Goal: Task Accomplishment & Management: Manage account settings

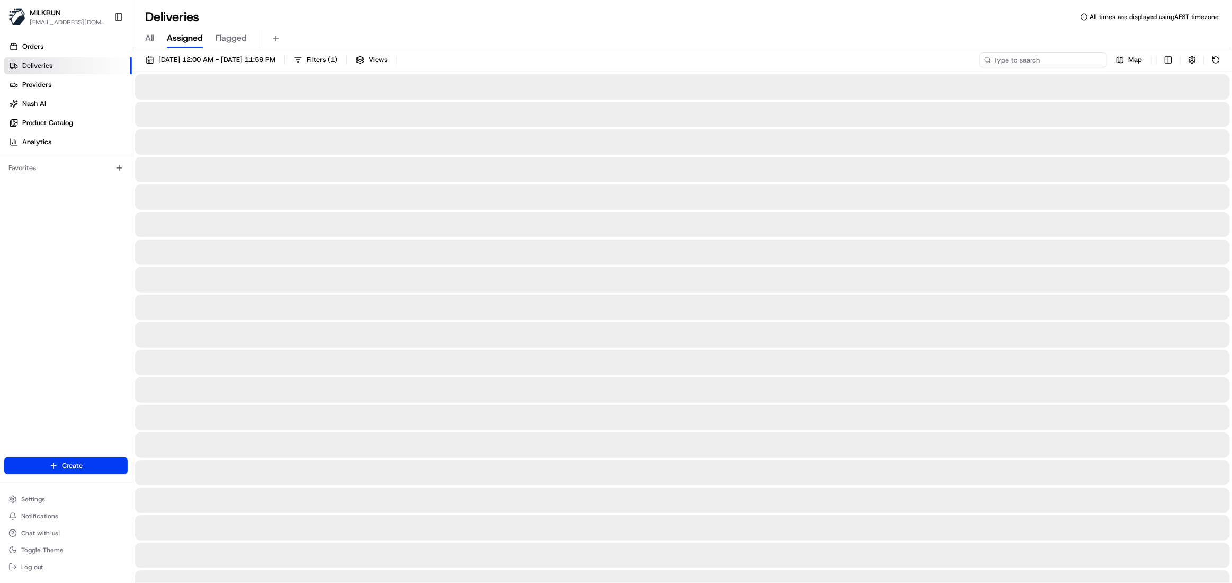
click at [1072, 60] on input at bounding box center [1043, 59] width 127 height 15
paste input "0b93883f-105a-4cdf-a5ca-596857ed8ea8/"
type input "0b93883f-105a-4cdf-a5ca-596857ed8ea8/"
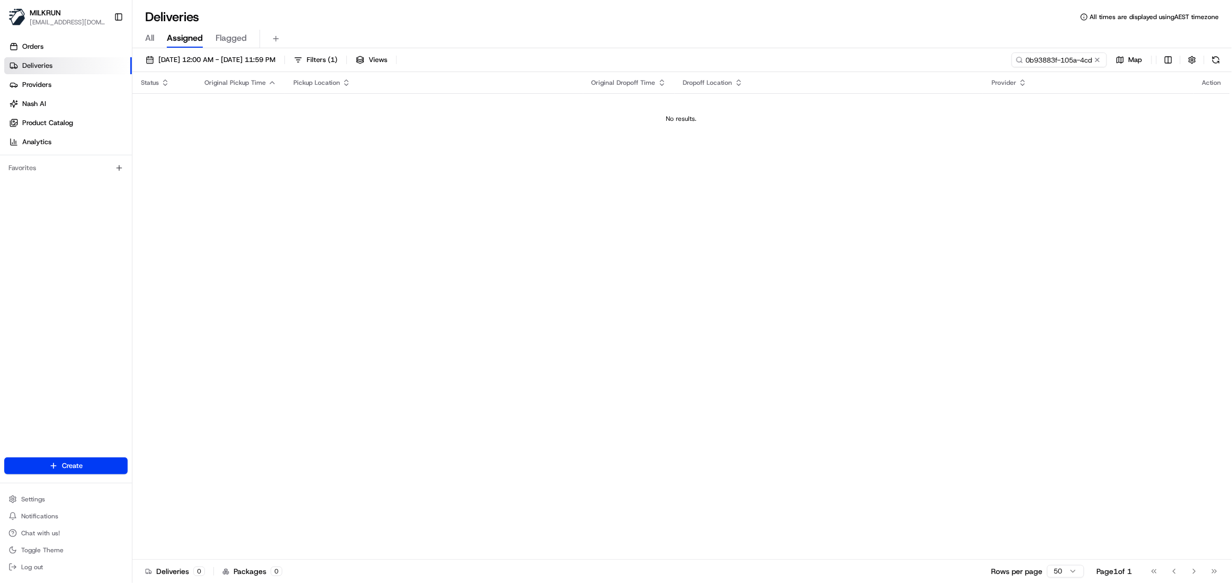
drag, startPoint x: 1095, startPoint y: 59, endPoint x: 781, endPoint y: 63, distance: 313.7
click at [1095, 59] on button at bounding box center [1098, 60] width 11 height 11
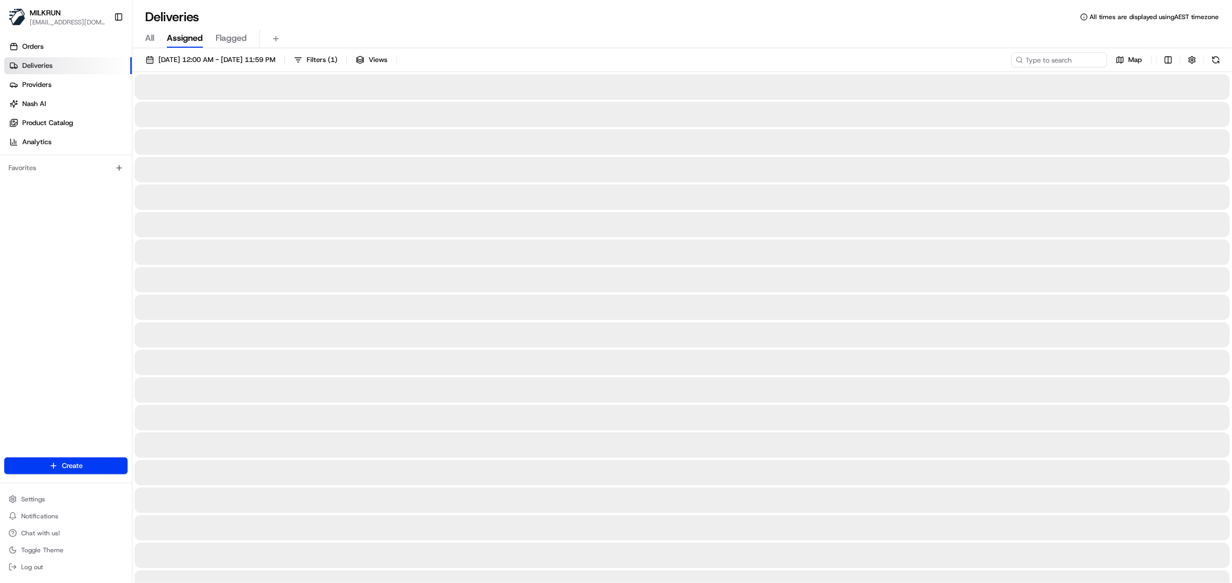
click at [152, 40] on span "All" at bounding box center [149, 38] width 9 height 13
click at [1050, 61] on input at bounding box center [1043, 59] width 127 height 15
paste input "0b93883f-105a-4cdf-a5ca-596857ed8ea8/"
type input "0b93883f-105a-4cdf-a5ca-596857ed8ea8/"
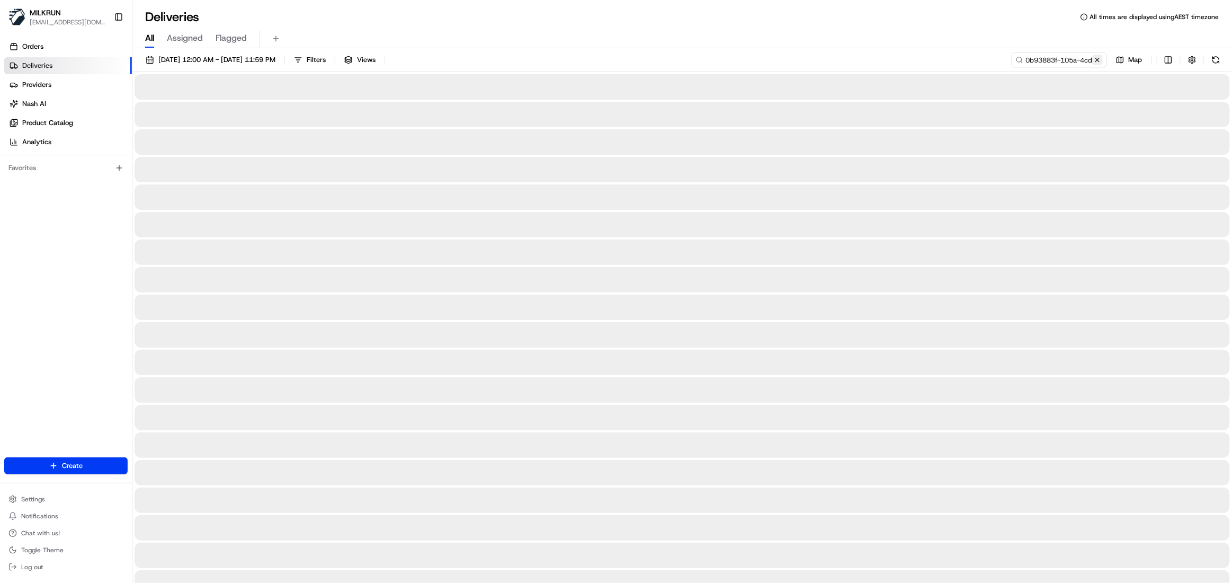
click at [1098, 59] on button at bounding box center [1098, 60] width 11 height 11
click at [1048, 63] on input at bounding box center [1043, 59] width 127 height 15
paste input "Cheryl Macmillan"
click at [997, 57] on input "Cheryl Macmillan" at bounding box center [1043, 59] width 127 height 15
type input "Cheryl Macmillan"
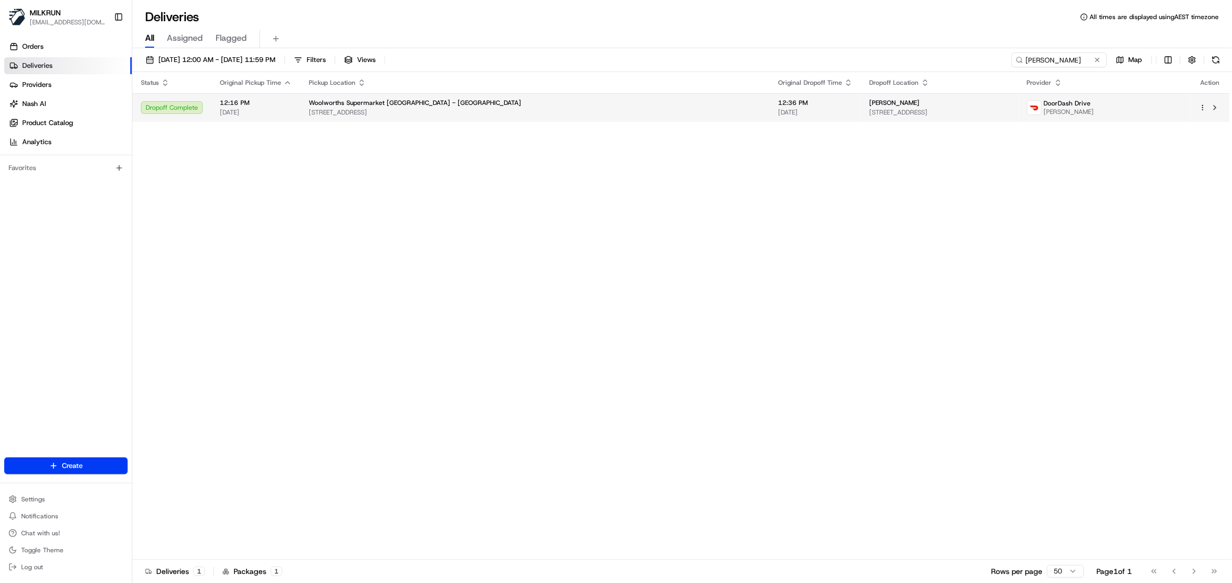
click at [870, 106] on div "Cheryl Macmillan" at bounding box center [940, 103] width 140 height 8
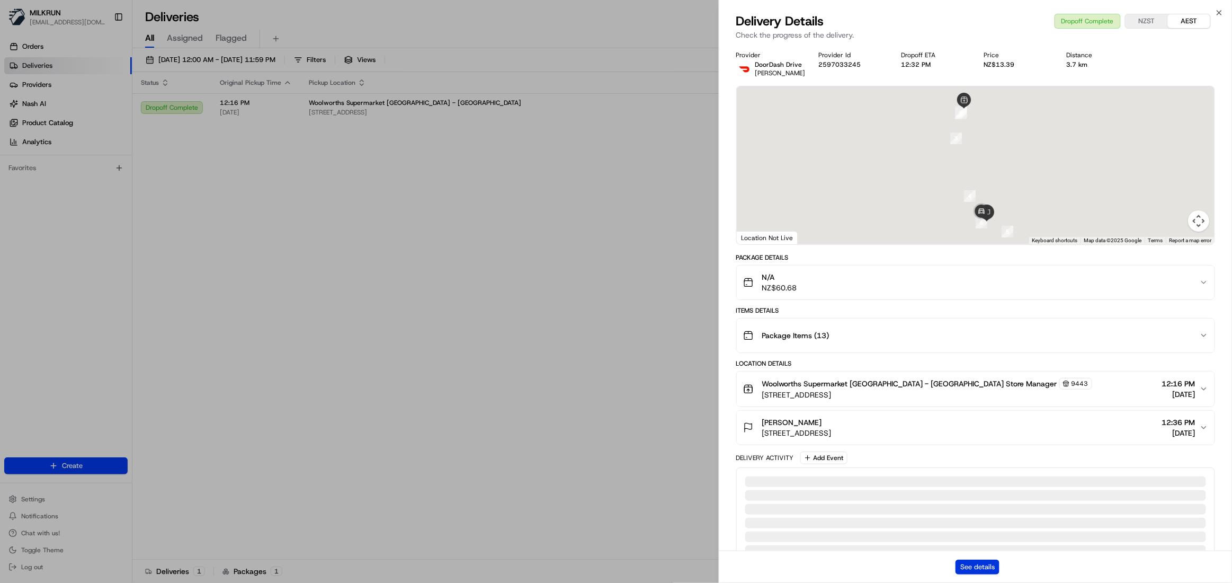
click at [980, 567] on button "See details" at bounding box center [978, 567] width 44 height 15
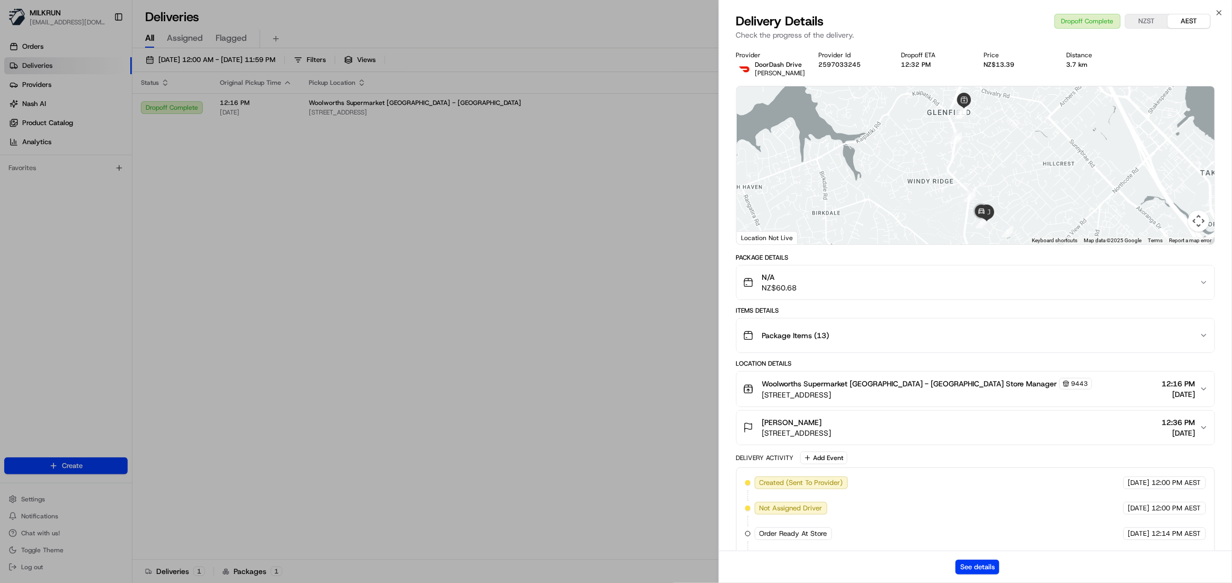
click at [1225, 13] on div "Delivery Details Dropoff Complete NZST AEST Check the progress of the delivery." at bounding box center [976, 29] width 513 height 32
click at [1220, 12] on icon "button" at bounding box center [1220, 13] width 4 height 4
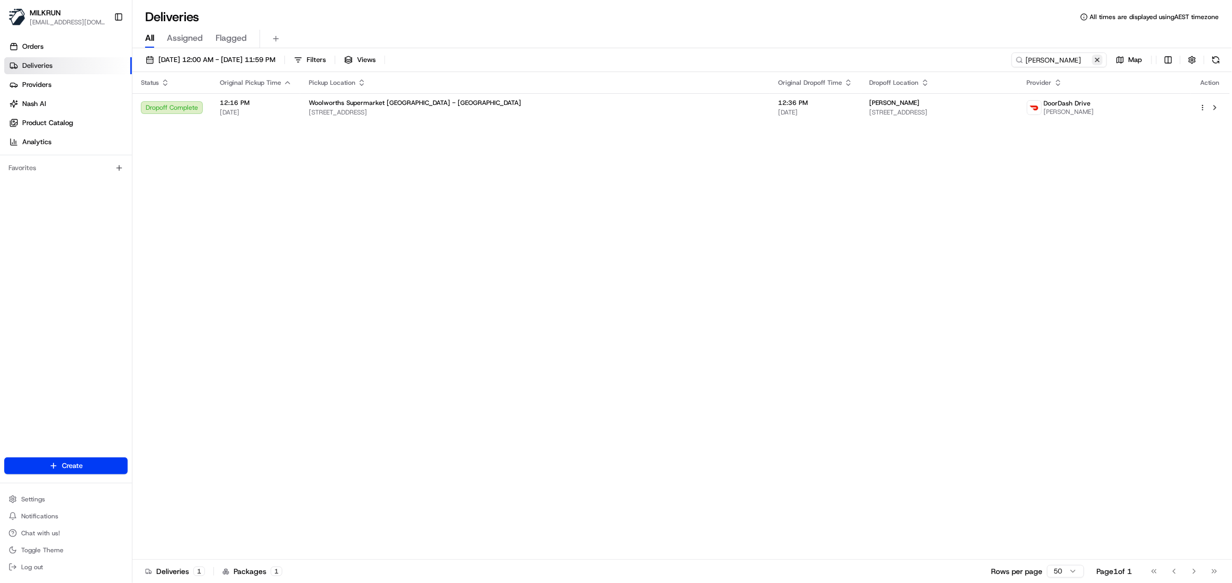
drag, startPoint x: 1097, startPoint y: 60, endPoint x: 1084, endPoint y: 67, distance: 14.7
click at [1096, 60] on button at bounding box center [1098, 60] width 11 height 11
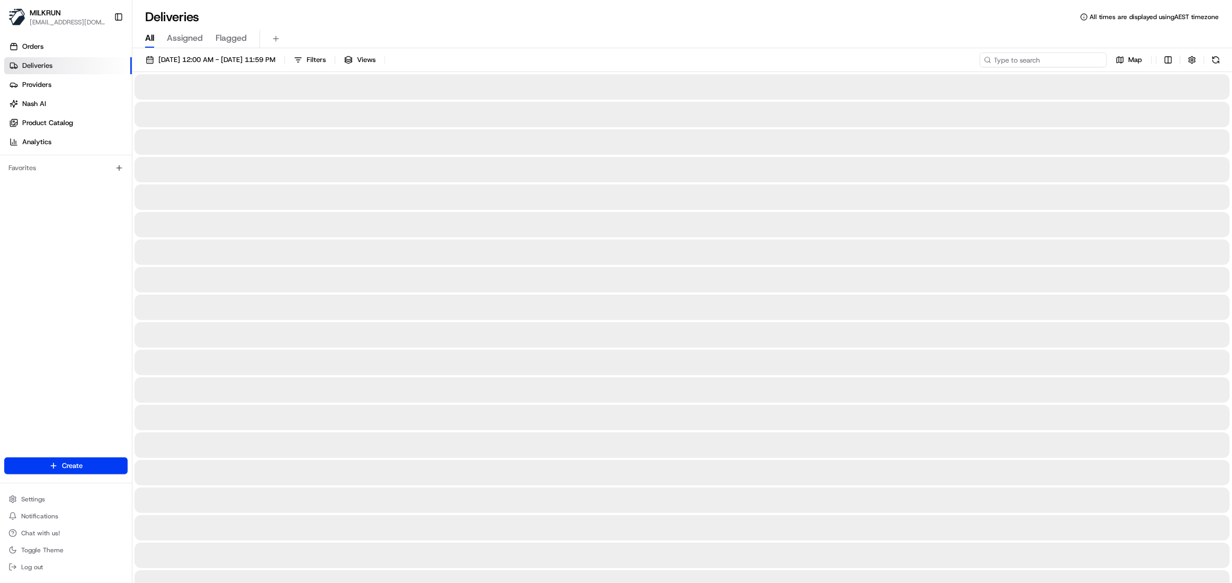
click at [1077, 65] on input at bounding box center [1043, 59] width 127 height 15
paste input "a162c75d-f23d-4cd1-9fc8-e371a4db3541"
type input "a162c75d-f23d-4cd1-9fc8-e371a4db3541"
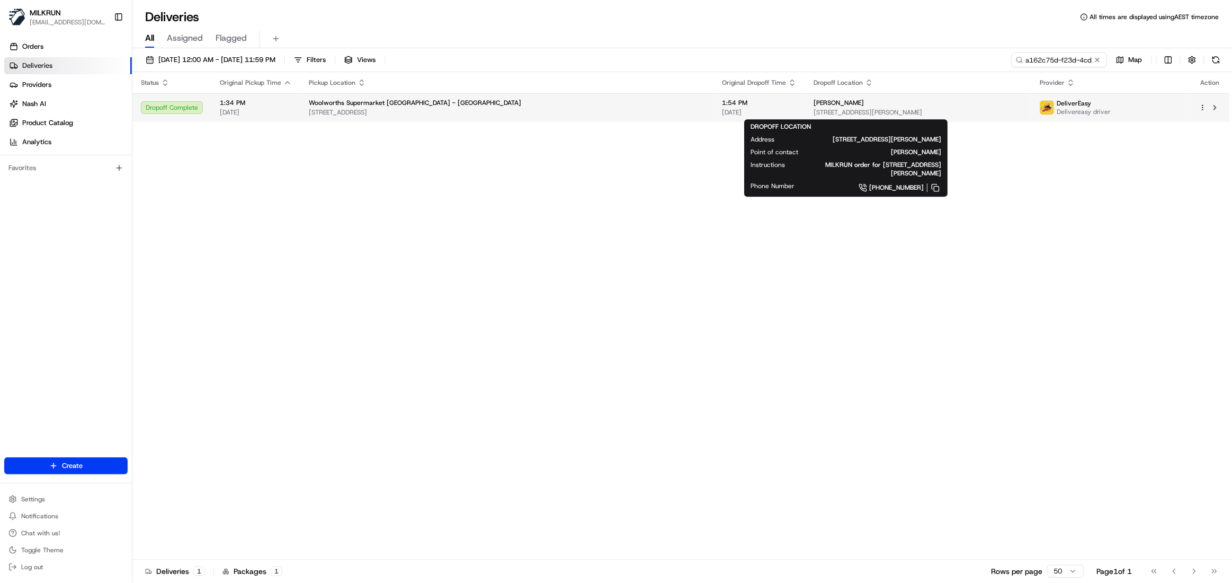
click at [814, 105] on span "Seth Harwood" at bounding box center [839, 103] width 50 height 8
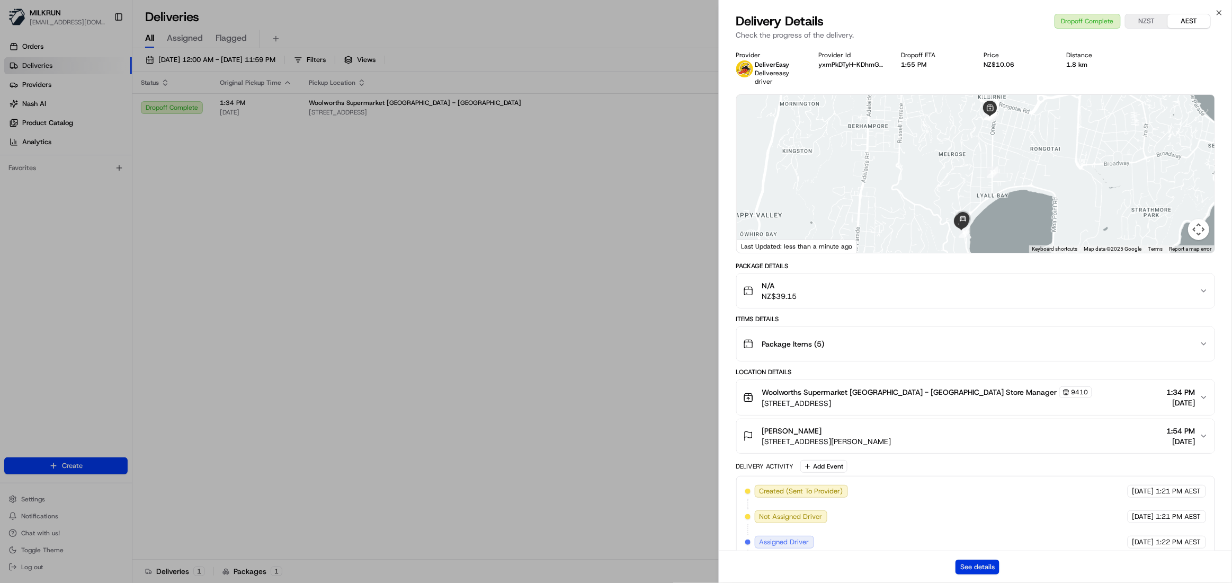
click at [990, 565] on button "See details" at bounding box center [978, 567] width 44 height 15
drag, startPoint x: 1223, startPoint y: 13, endPoint x: 1192, endPoint y: 27, distance: 34.9
click at [1223, 12] on icon "button" at bounding box center [1220, 12] width 8 height 8
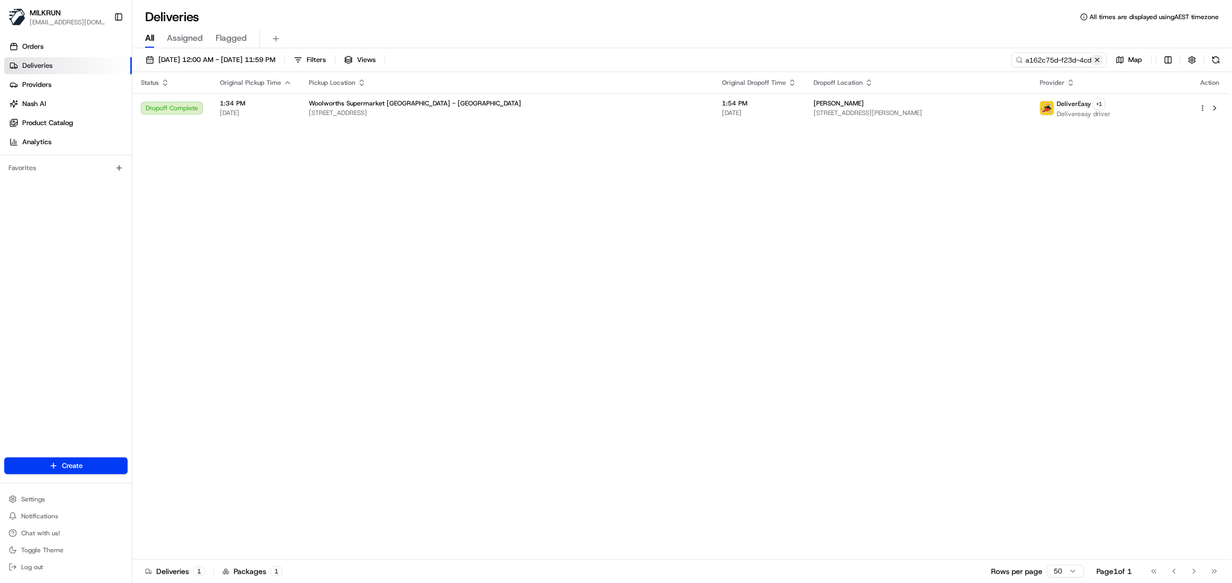
click at [1100, 57] on button at bounding box center [1098, 60] width 11 height 11
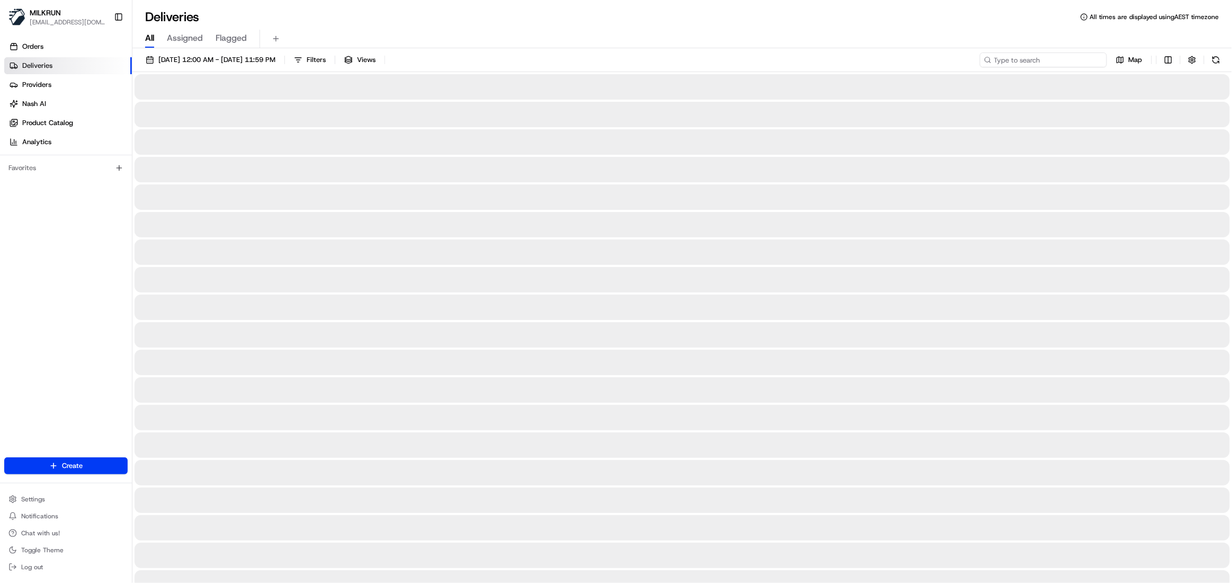
click at [1077, 57] on input at bounding box center [1043, 59] width 127 height 15
paste input "0914f178-8451-4029-9f12-abc50d77161d"
type input "0914f178-8451-4029-9f12-abc50d77161d"
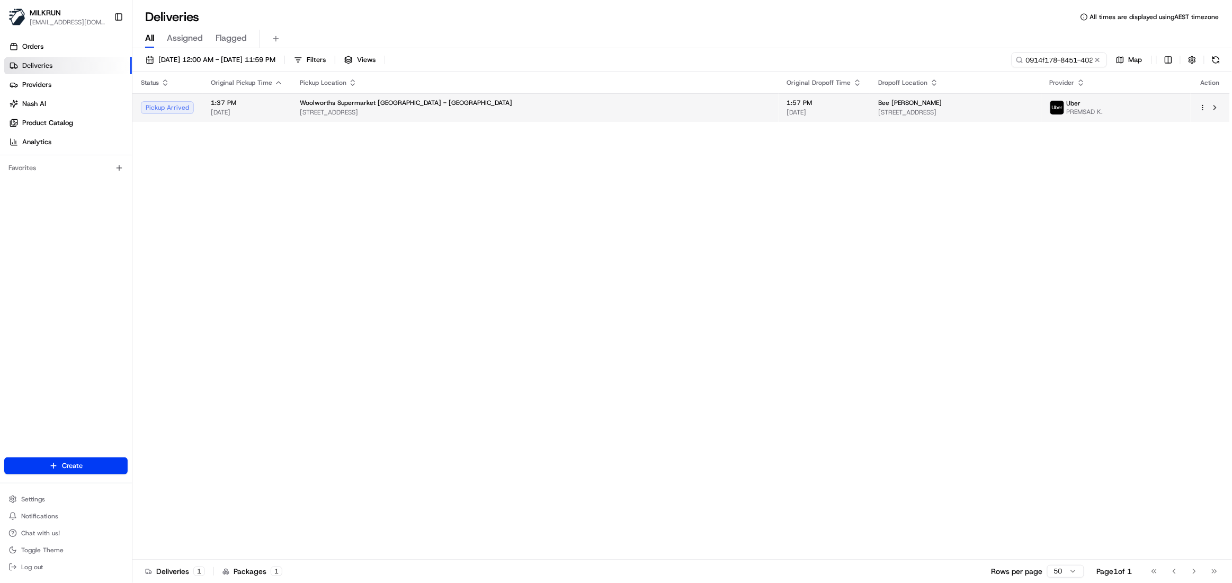
click at [478, 106] on div "Woolworths Supermarket NZ - Kilbirnie" at bounding box center [535, 103] width 471 height 8
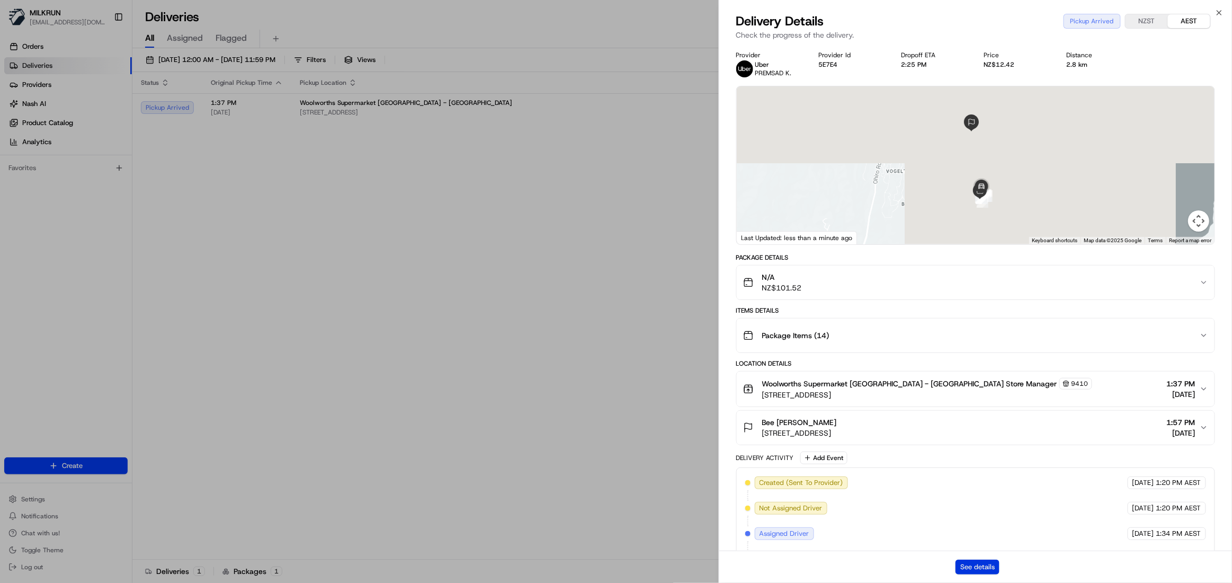
click at [982, 564] on button "See details" at bounding box center [978, 567] width 44 height 15
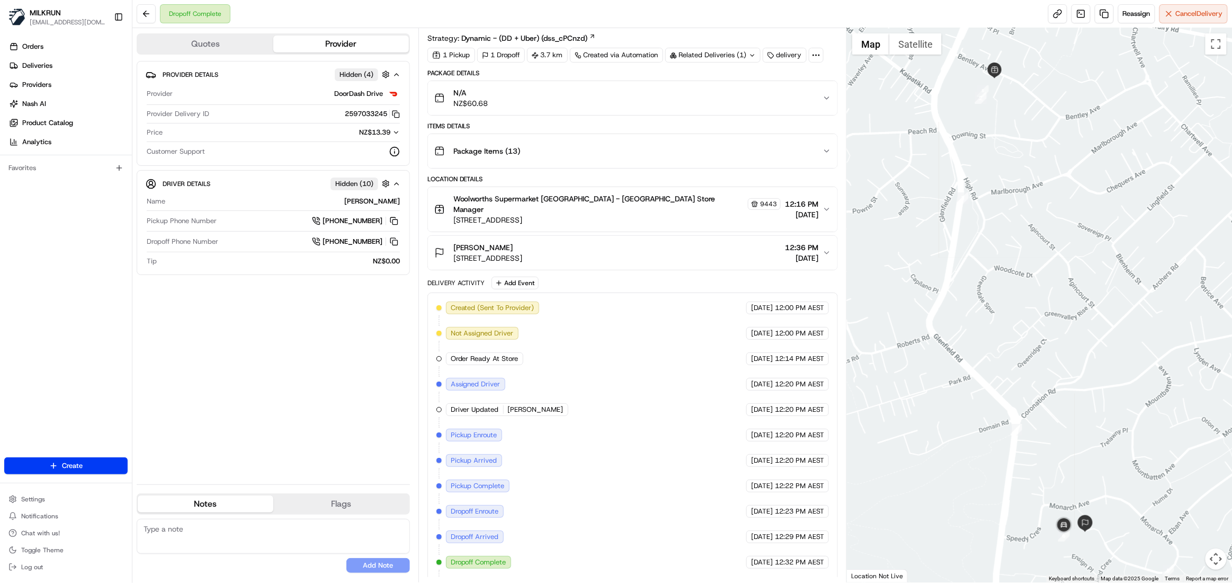
scroll to position [49, 0]
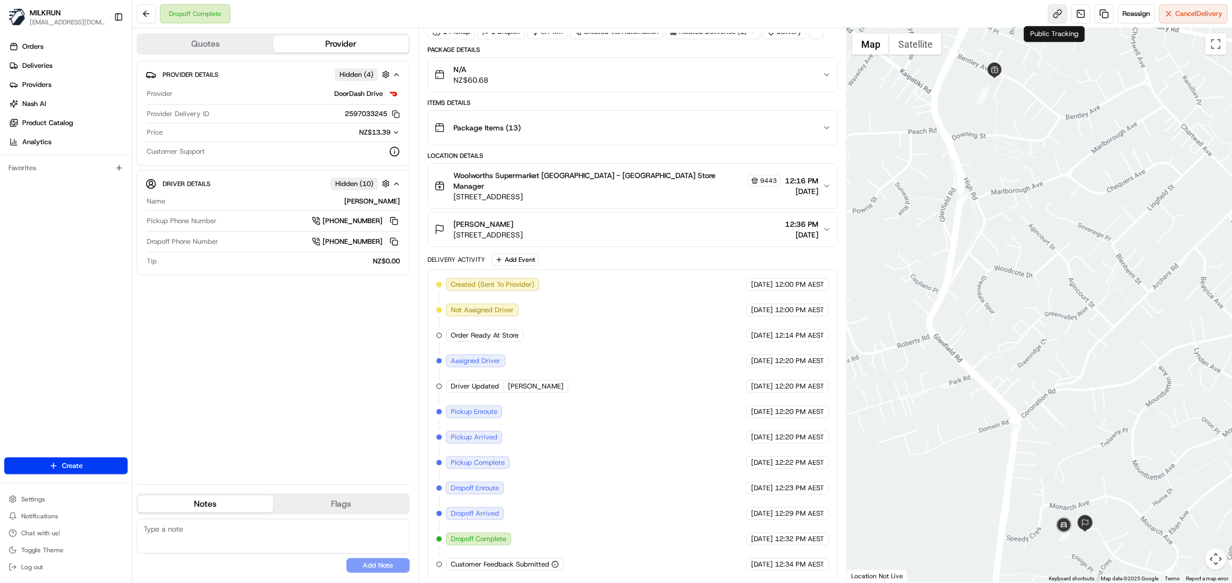
click at [1049, 10] on link at bounding box center [1058, 13] width 19 height 19
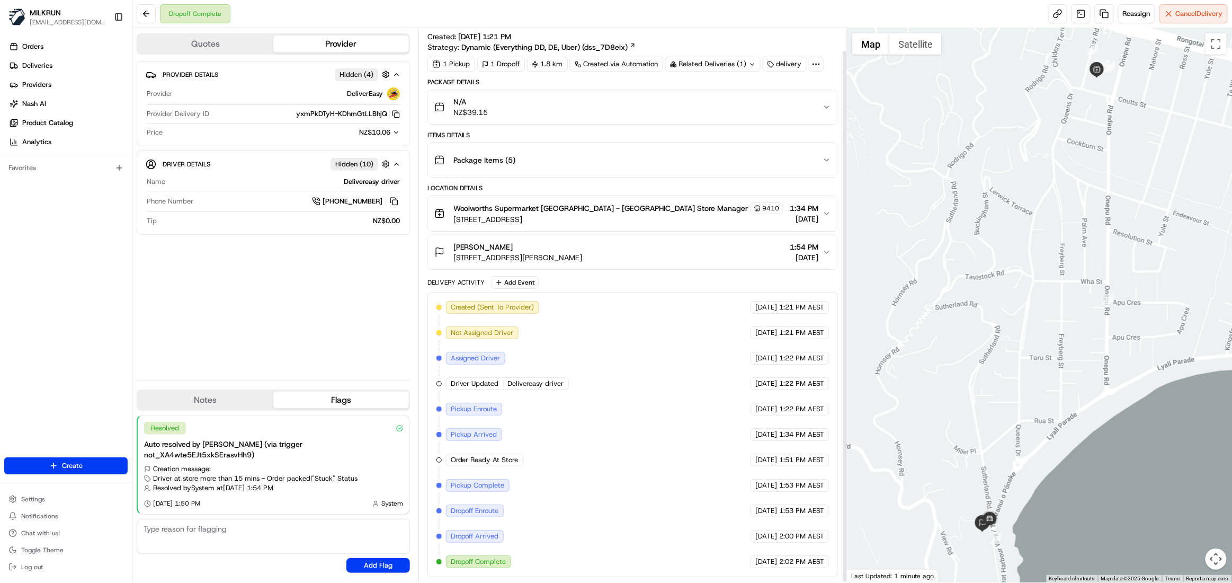
scroll to position [23, 0]
drag, startPoint x: 511, startPoint y: 243, endPoint x: 443, endPoint y: 243, distance: 67.8
click at [443, 243] on div "Seth Harwood 1/260 Queens Drive, Lyall Bay, Wellington Region 6022, NZ" at bounding box center [508, 252] width 148 height 21
copy span "Seth Harwood"
click at [1128, 15] on span "Reassign" at bounding box center [1137, 14] width 28 height 10
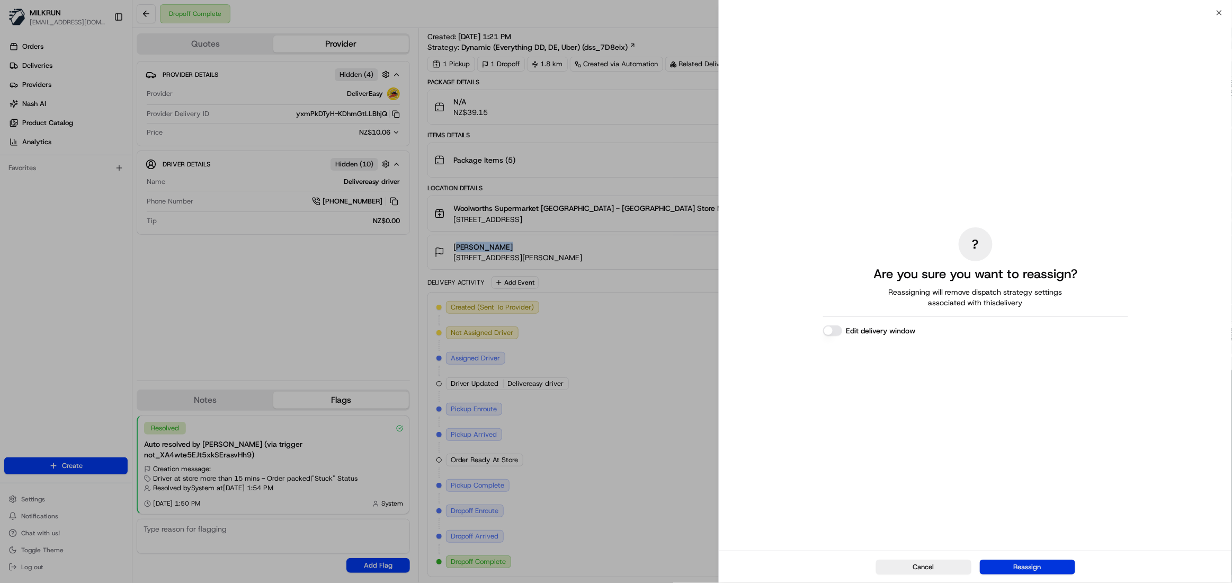
click at [1050, 566] on button "Reassign" at bounding box center [1027, 567] width 95 height 15
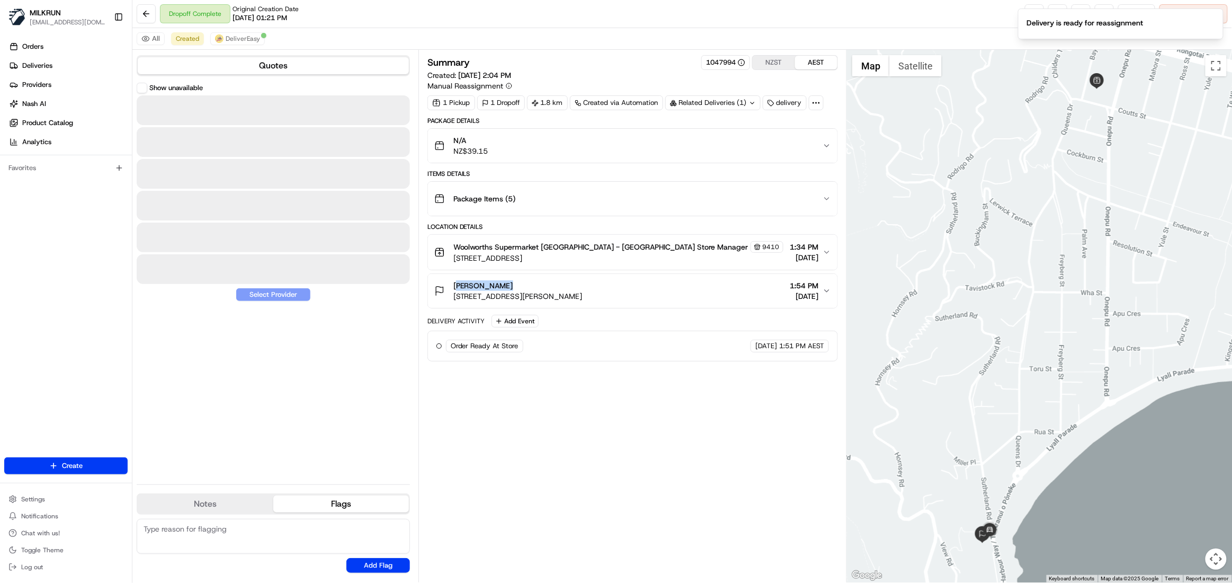
scroll to position [0, 0]
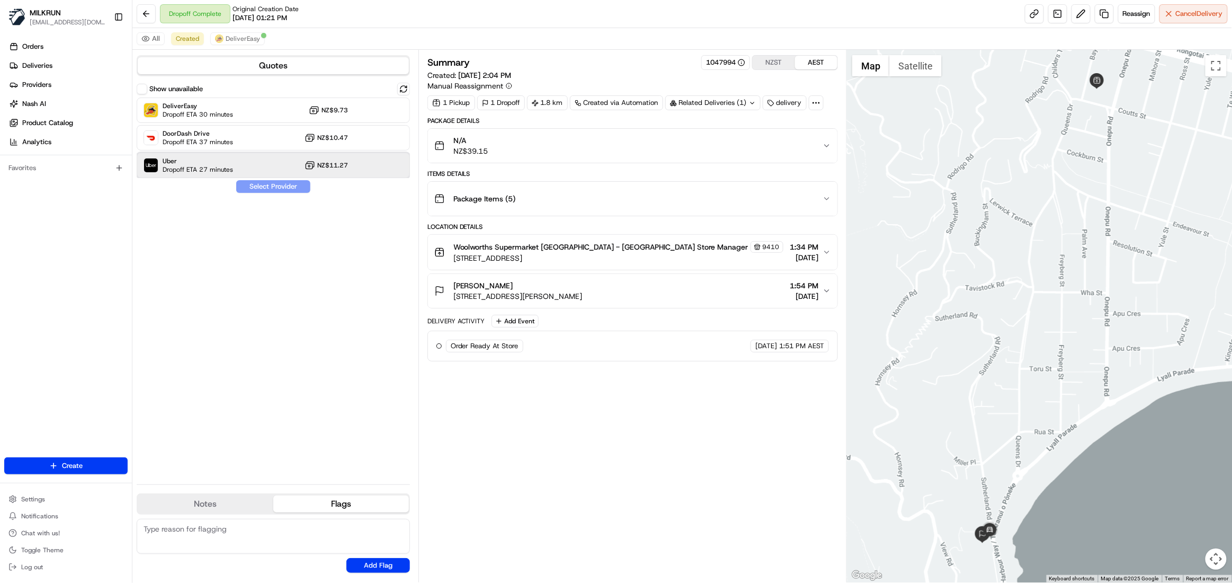
click at [182, 171] on span "Dropoff ETA 27 minutes" at bounding box center [198, 169] width 70 height 8
click at [259, 189] on button "Assign Provider" at bounding box center [273, 186] width 75 height 13
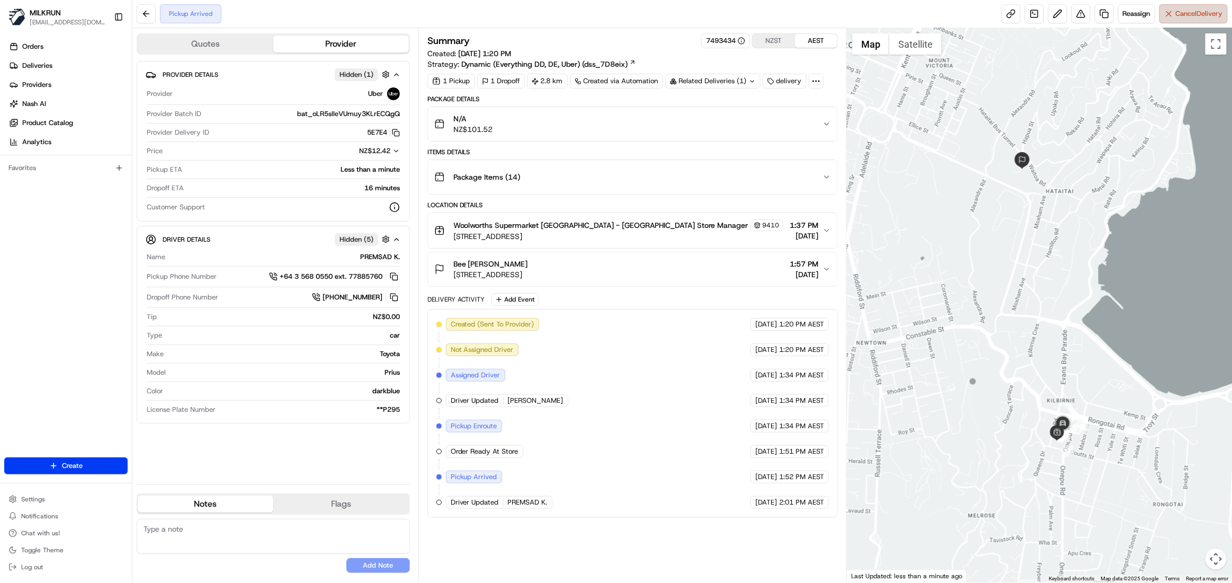
click at [1181, 15] on span "Cancel Delivery" at bounding box center [1199, 14] width 47 height 10
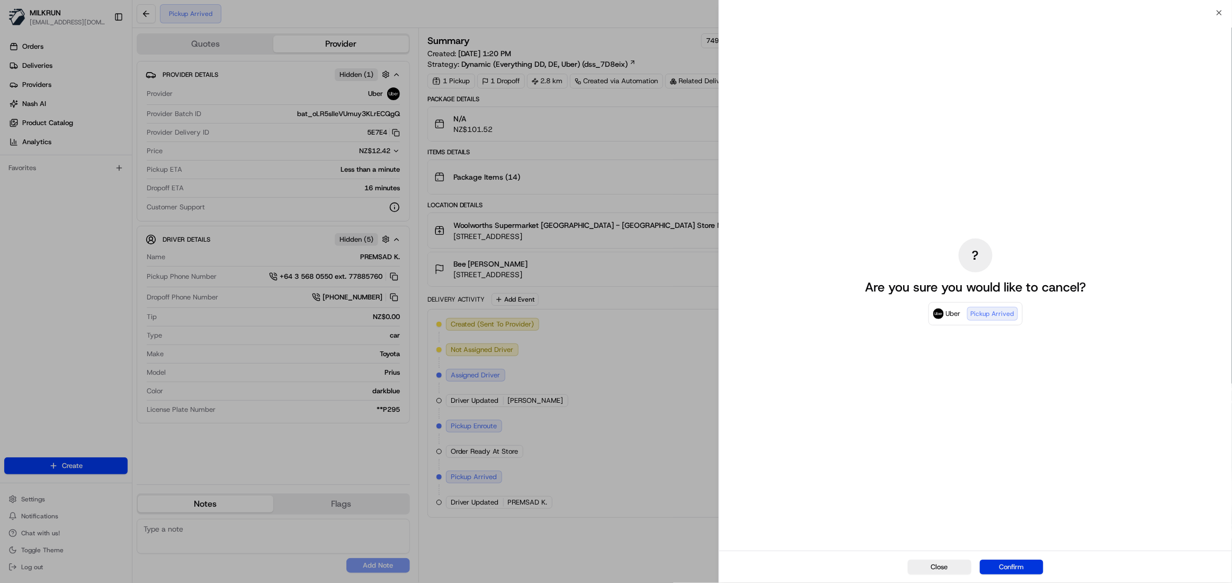
click at [1015, 564] on button "Confirm" at bounding box center [1012, 567] width 64 height 15
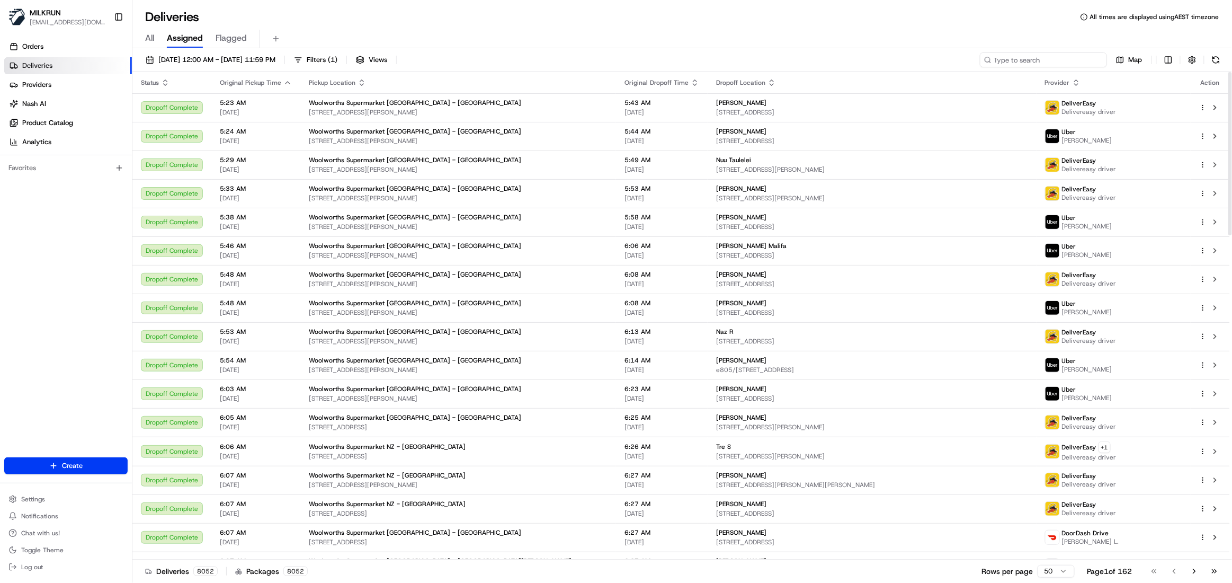
click at [1073, 59] on input at bounding box center [1043, 59] width 127 height 15
paste input "8ef8be14-24da-4a42-9e3d-d6ed60d2f753"
type input "8ef8be14-24da-4a42-9e3d-d6ed60d2f753"
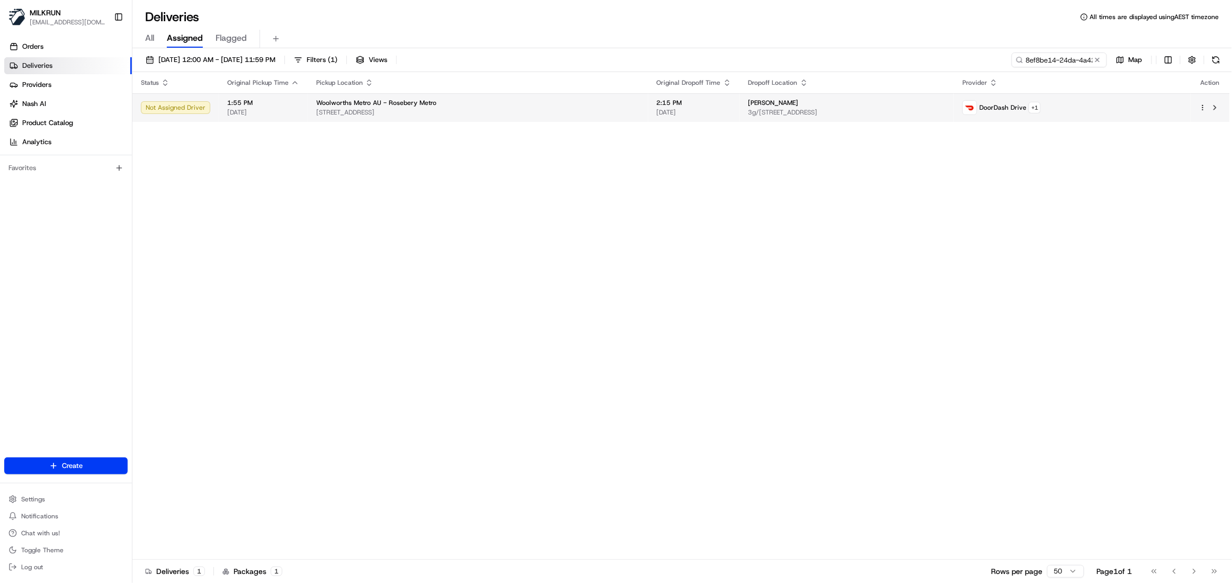
click at [749, 106] on div "[PERSON_NAME]" at bounding box center [848, 103] width 198 height 8
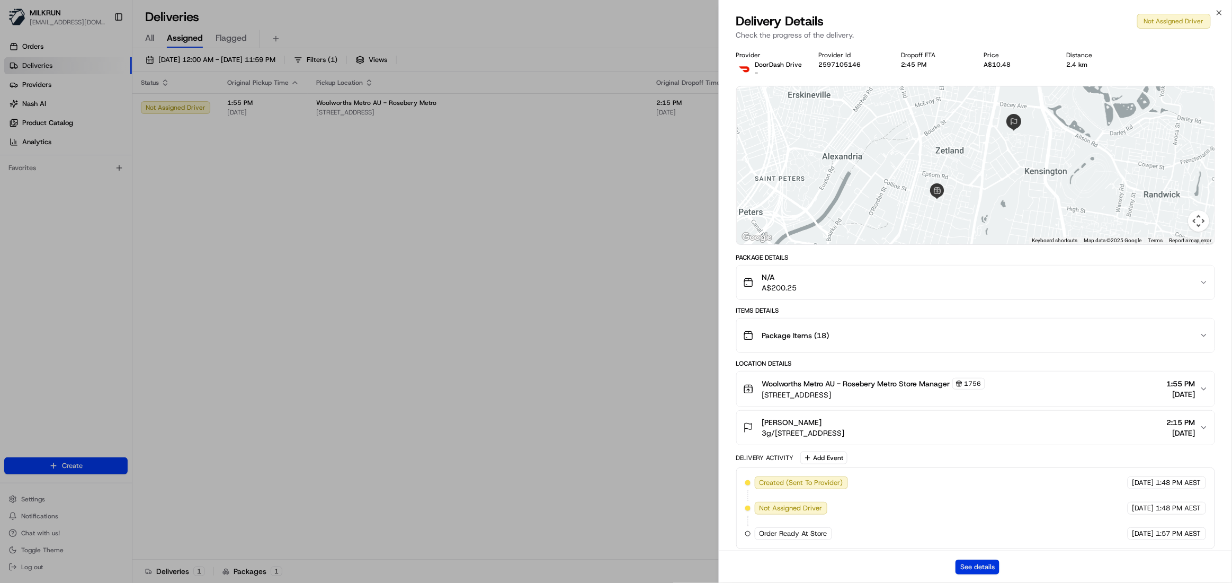
click at [986, 567] on button "See details" at bounding box center [978, 567] width 44 height 15
